Goal: Task Accomplishment & Management: Use online tool/utility

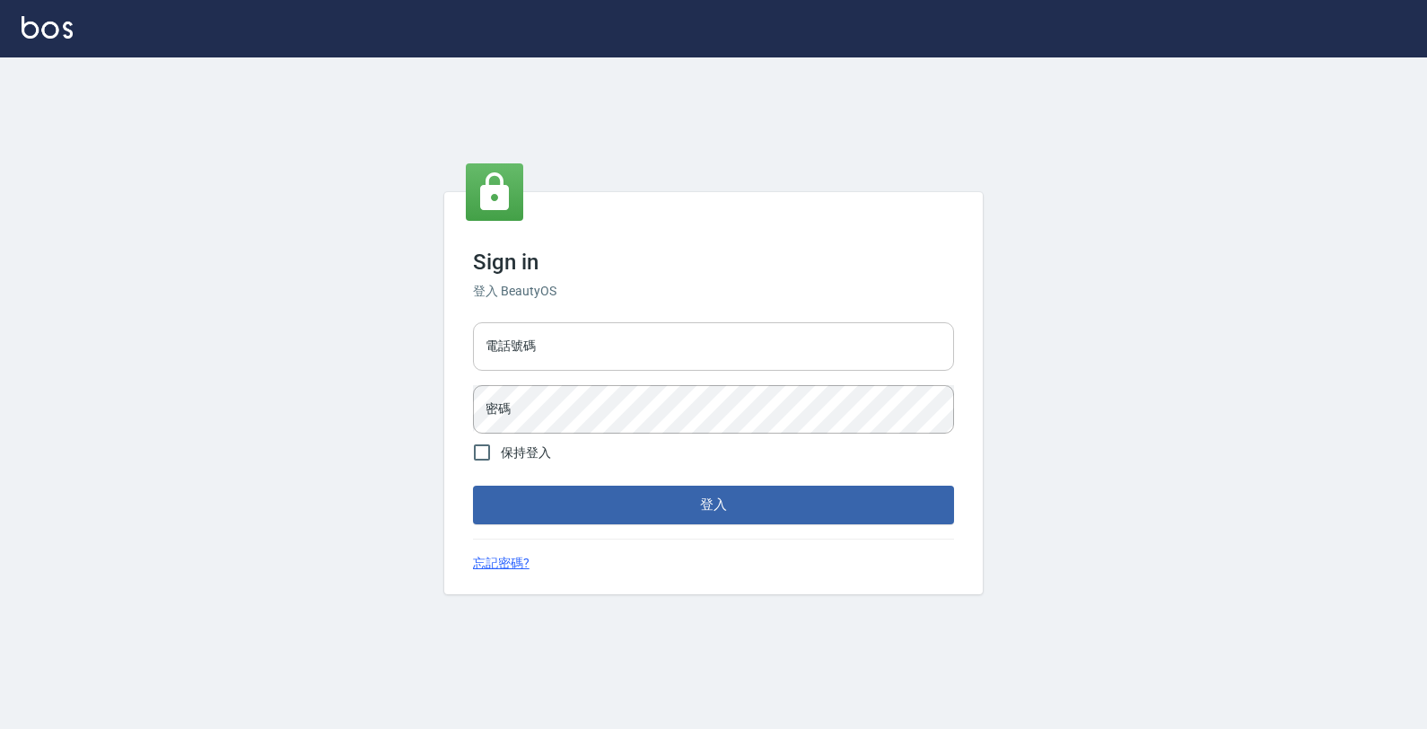
click at [610, 360] on input "電話號碼" at bounding box center [713, 346] width 481 height 48
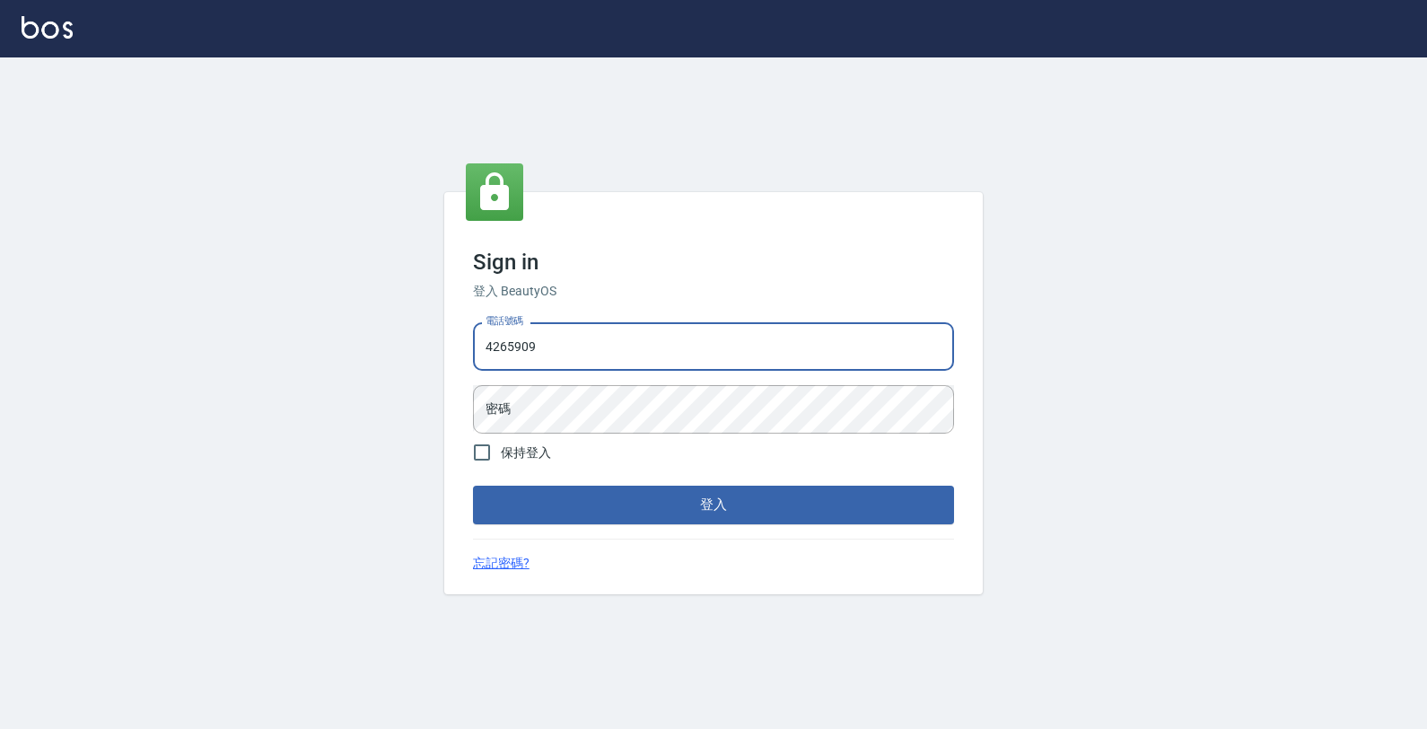
type input "4265909"
click at [655, 382] on div "電話號碼 [PHONE_NUMBER] 電話號碼 密碼 密碼" at bounding box center [714, 378] width 496 height 126
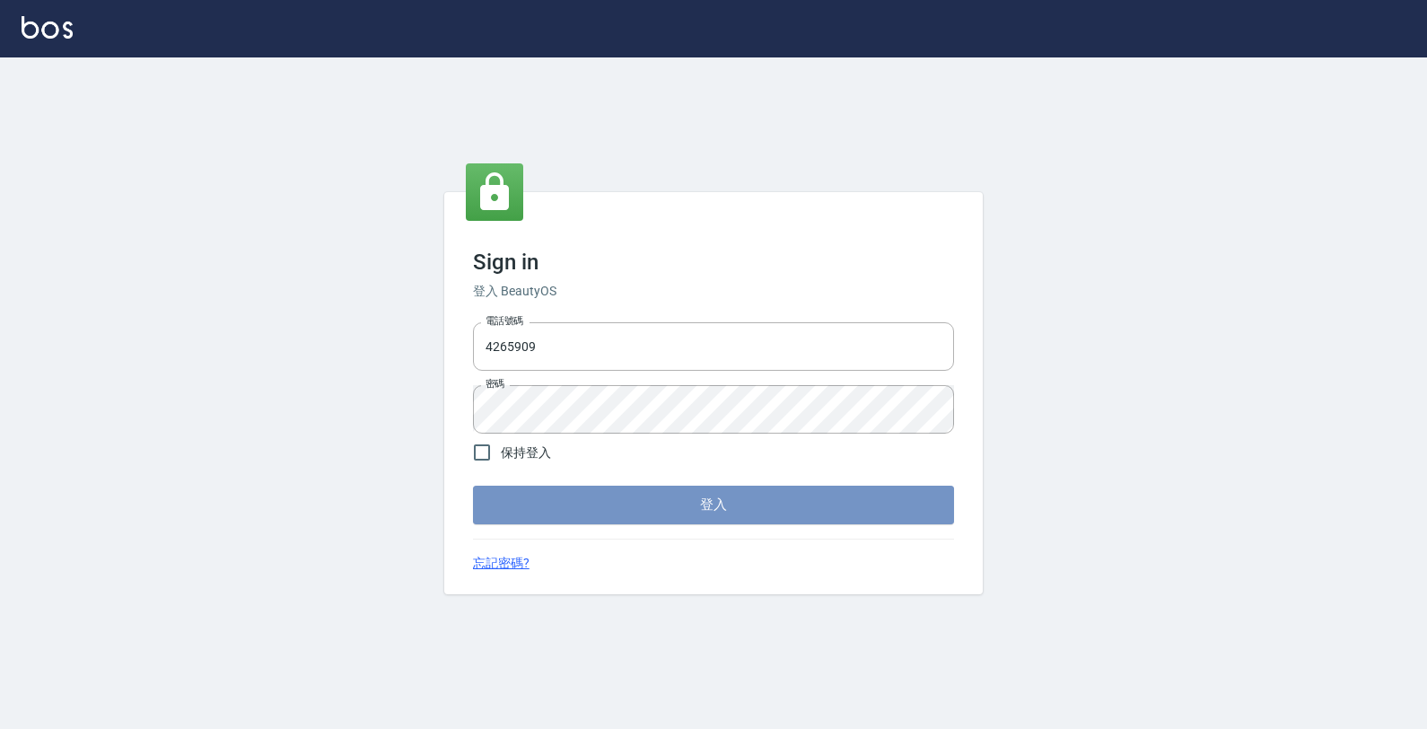
drag, startPoint x: 706, startPoint y: 491, endPoint x: 698, endPoint y: 501, distance: 13.3
click at [705, 507] on button "登入" at bounding box center [713, 505] width 481 height 38
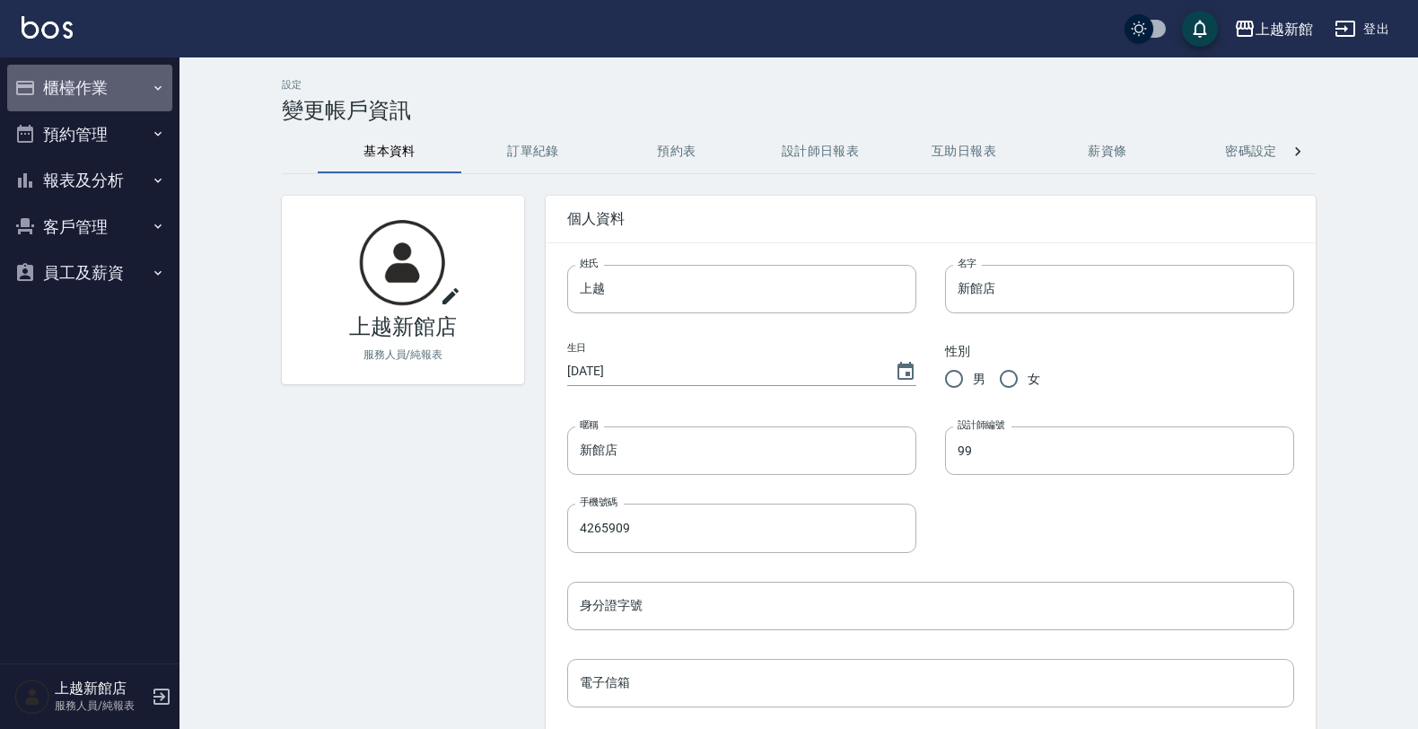
click at [94, 86] on button "櫃檯作業" at bounding box center [89, 88] width 165 height 47
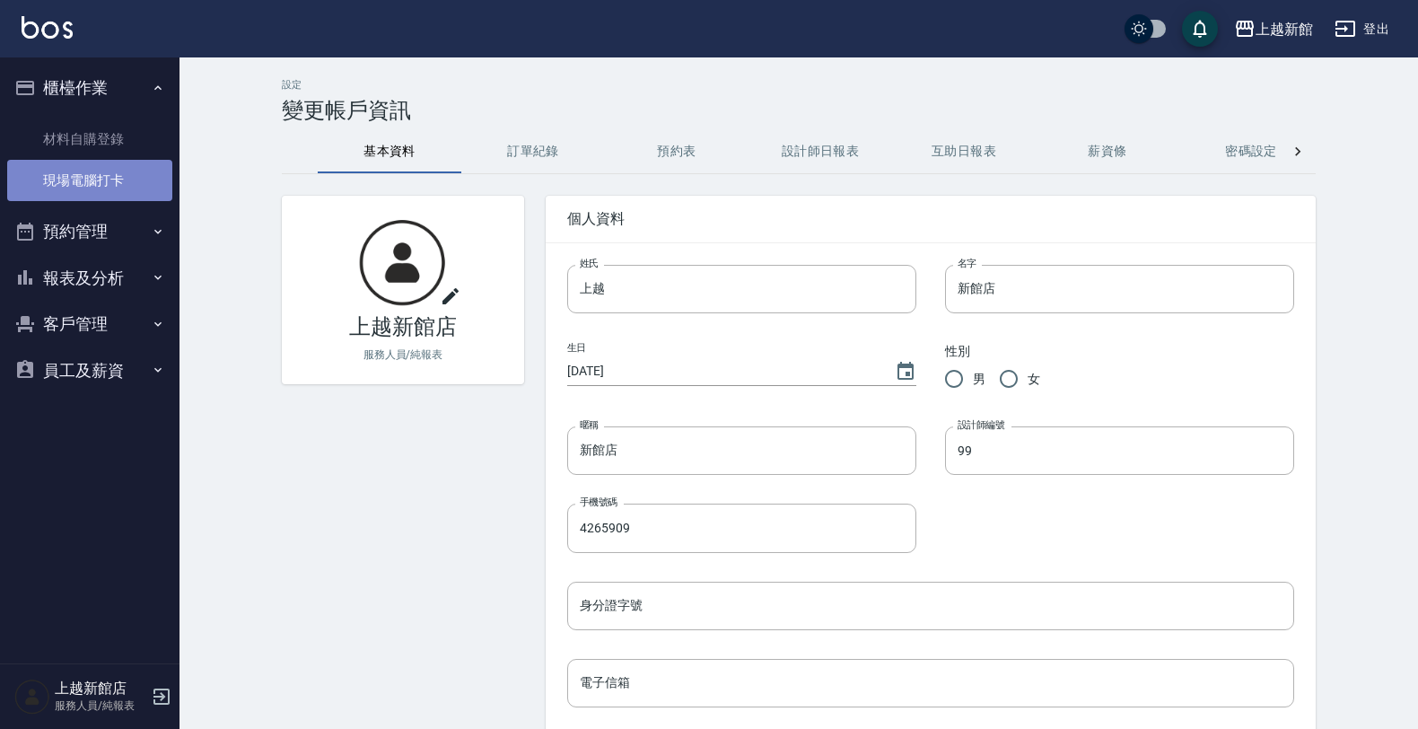
click at [97, 182] on link "現場電腦打卡" at bounding box center [89, 180] width 165 height 41
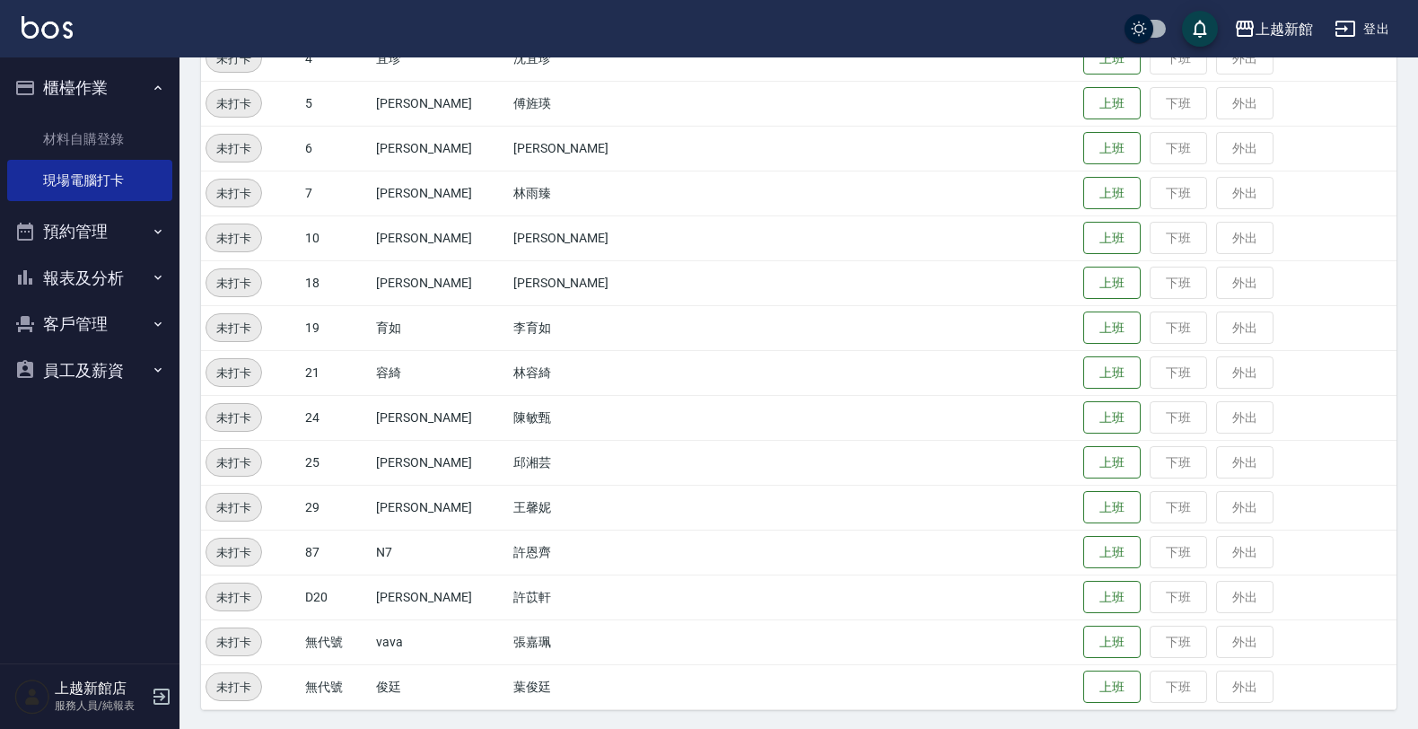
scroll to position [391, 0]
click at [1084, 417] on button "上班" at bounding box center [1112, 415] width 57 height 31
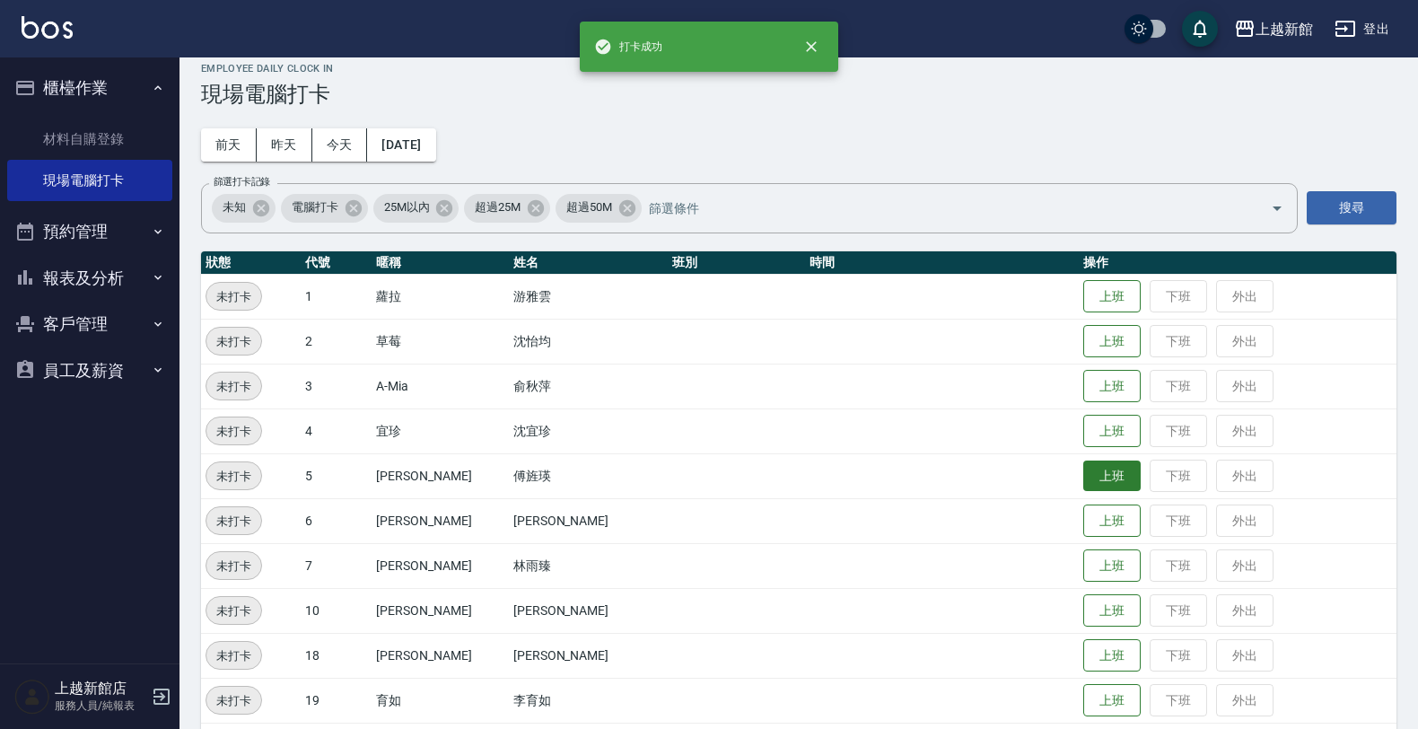
scroll to position [0, 0]
